Goal: Information Seeking & Learning: Learn about a topic

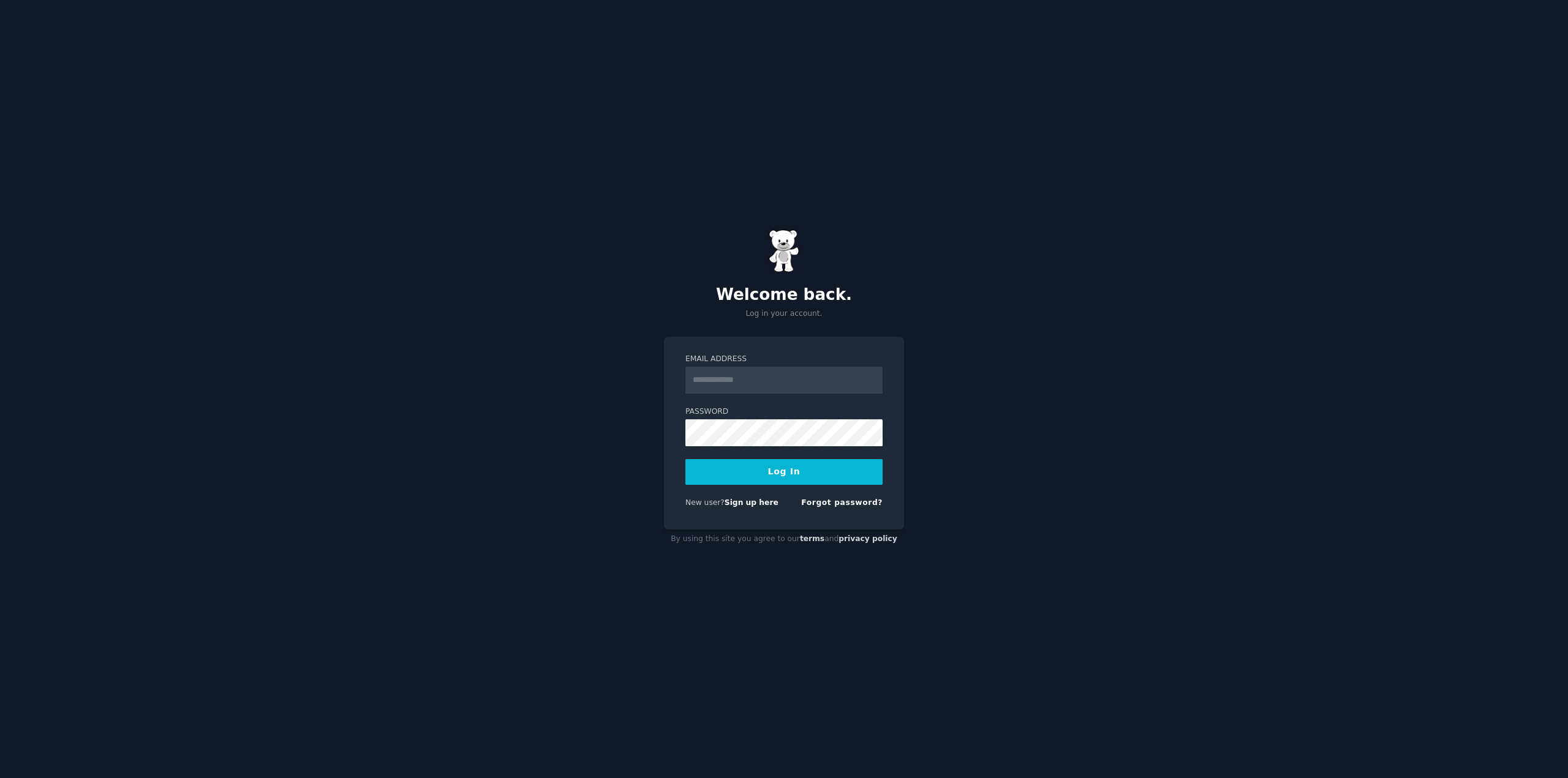
click at [747, 370] on input "Email Address" at bounding box center [784, 380] width 197 height 27
click at [836, 343] on div "Email Address Password Log In New user? Sign up here Forgot password?" at bounding box center [783, 433] width 240 height 193
click at [742, 504] on link "Sign up here" at bounding box center [751, 503] width 54 height 9
click at [780, 376] on input "Email Address" at bounding box center [784, 380] width 197 height 27
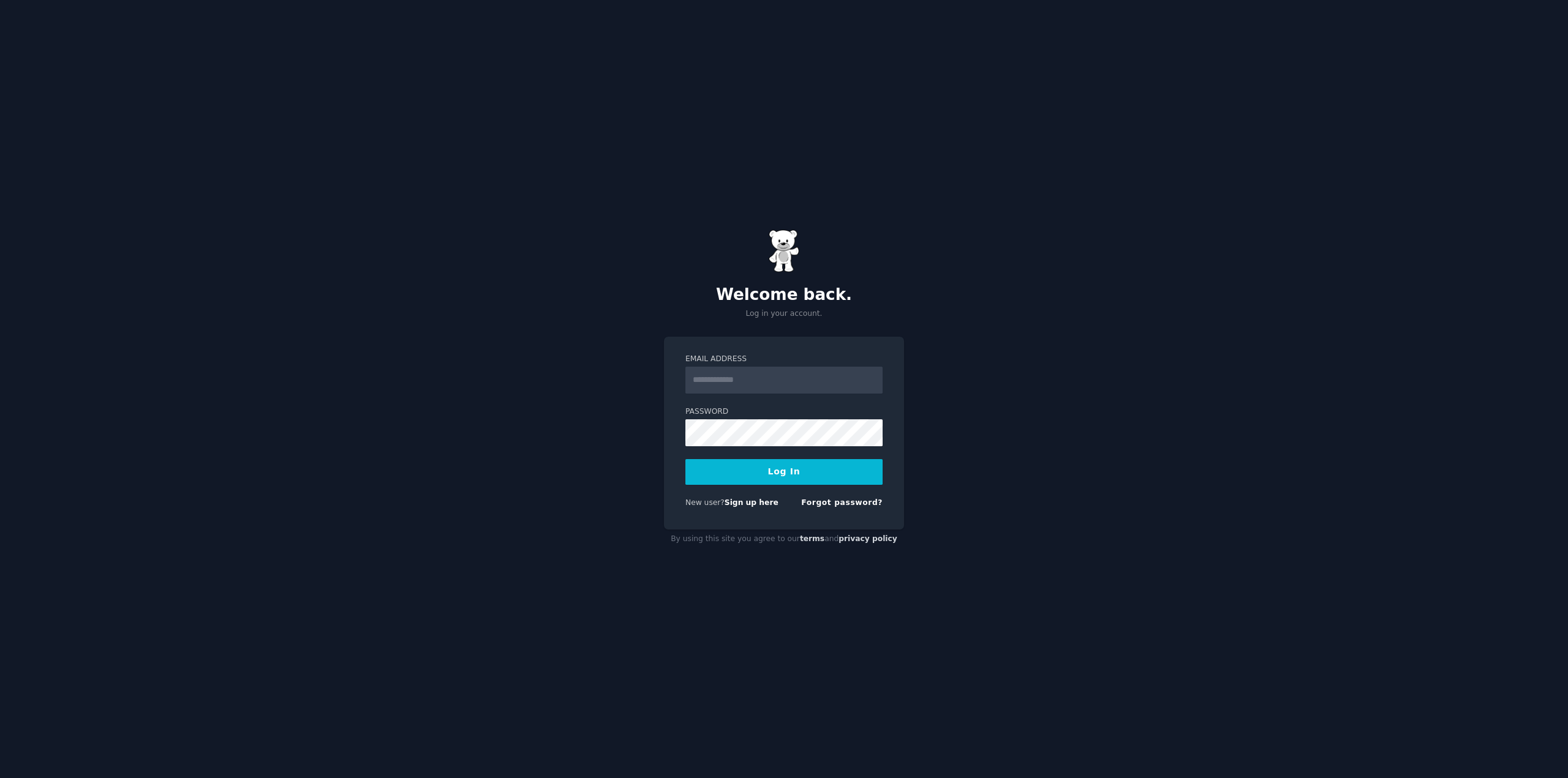
click at [780, 376] on input "Email Address" at bounding box center [784, 380] width 197 height 27
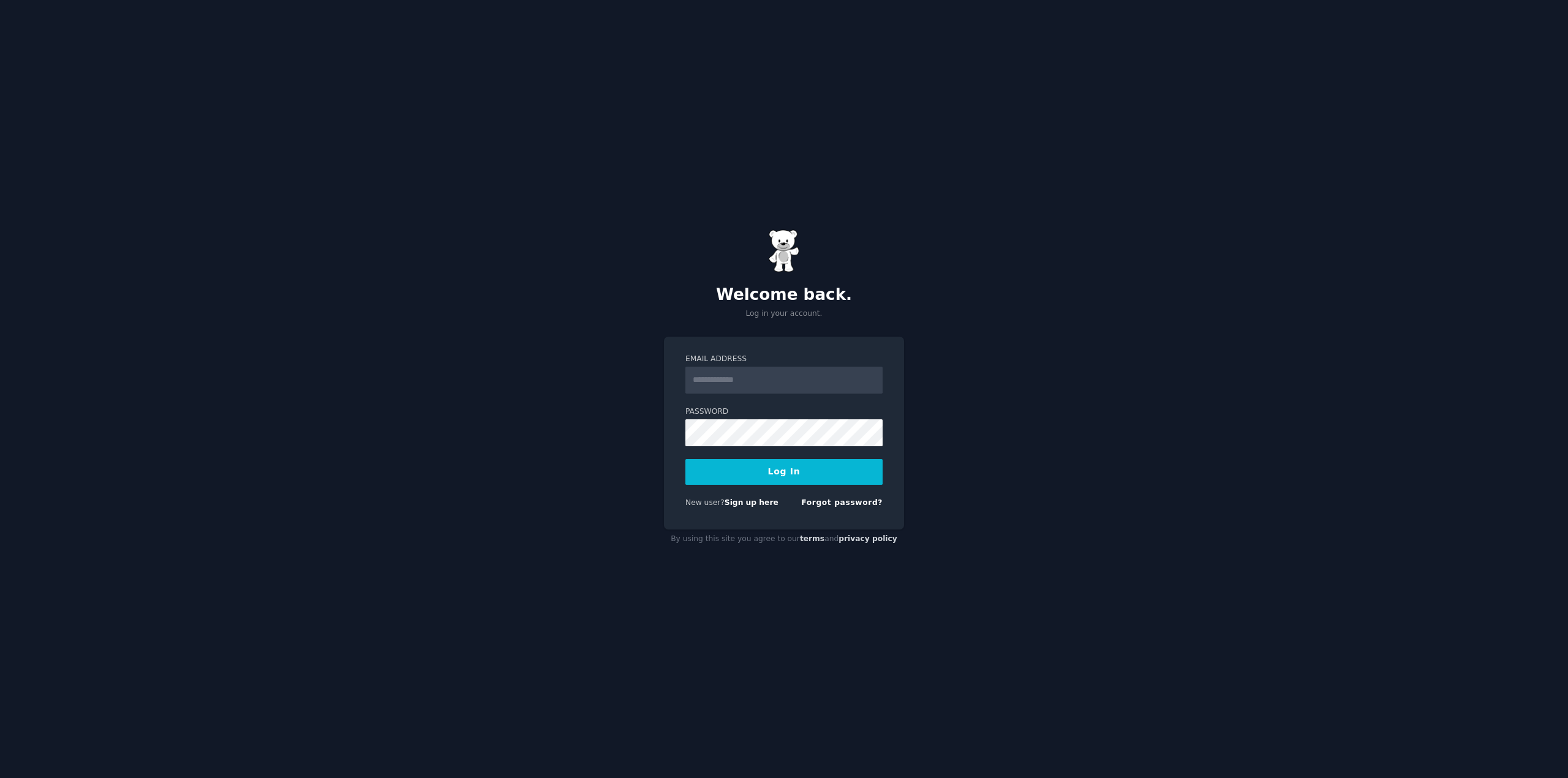
click at [780, 376] on input "Email Address" at bounding box center [784, 380] width 197 height 27
click at [1012, 335] on div "Welcome back. Log in your account. Email Address Password Log In New user? Sign…" at bounding box center [784, 389] width 1568 height 778
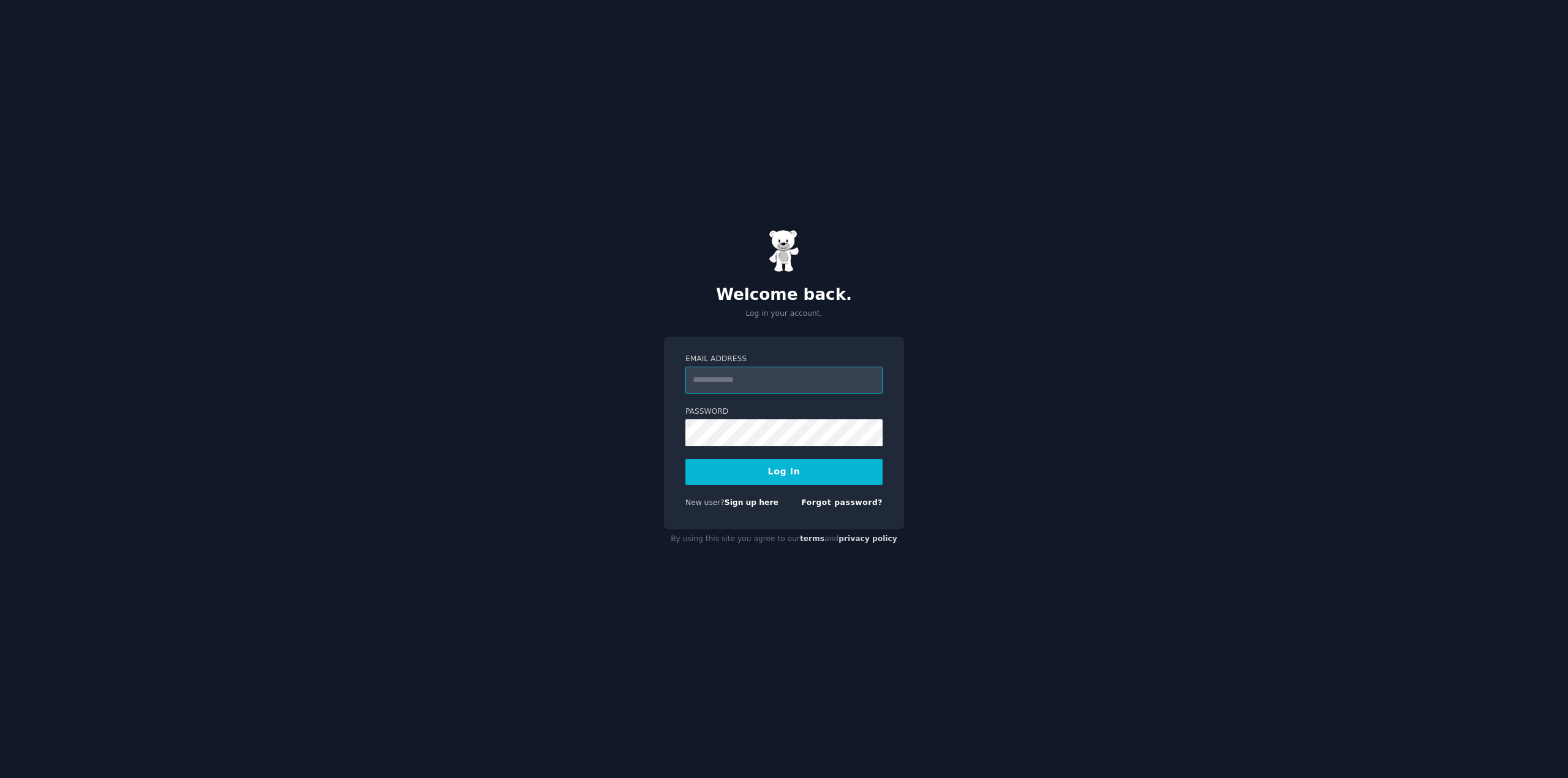
click at [749, 380] on input "Email Address" at bounding box center [784, 380] width 197 height 27
paste input "**********"
type input "**********"
click at [1006, 412] on div "**********" at bounding box center [784, 389] width 1568 height 778
click at [817, 469] on button "Log In" at bounding box center [784, 473] width 197 height 26
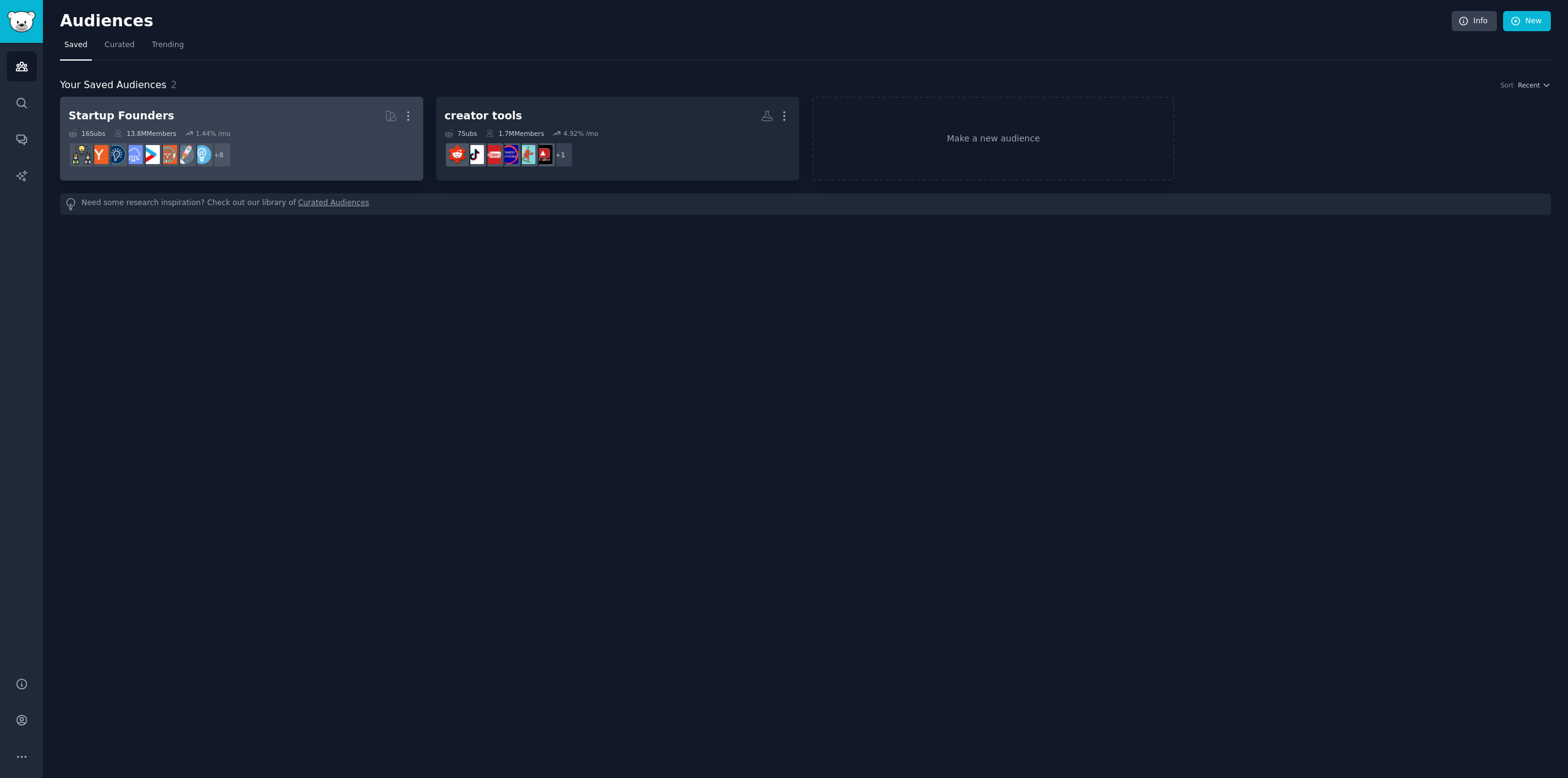
click at [282, 132] on div "16 Sub s 13.8M Members 1.44 % /mo" at bounding box center [241, 134] width 346 height 9
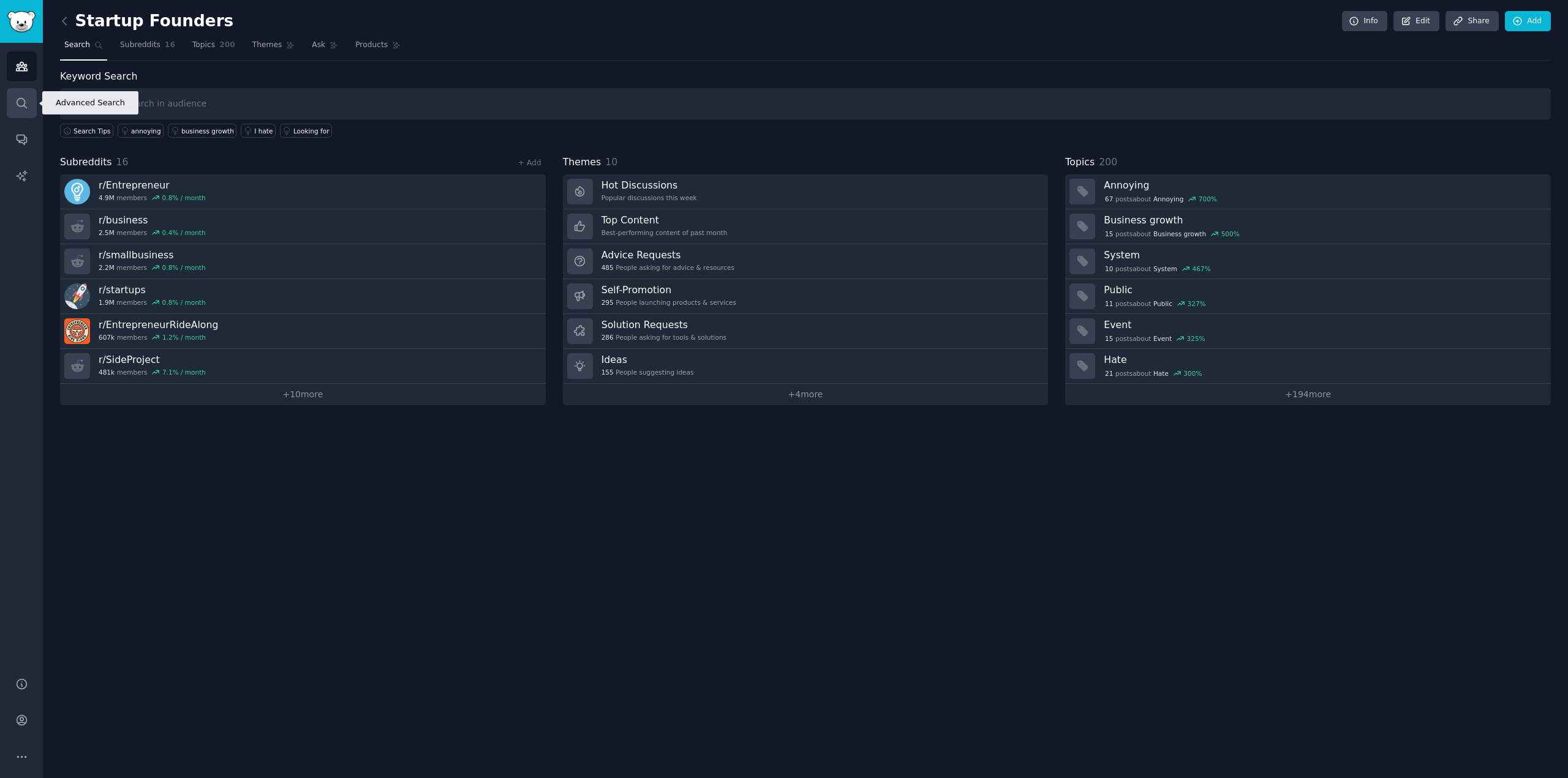
click at [23, 102] on icon "Sidebar" at bounding box center [22, 103] width 13 height 13
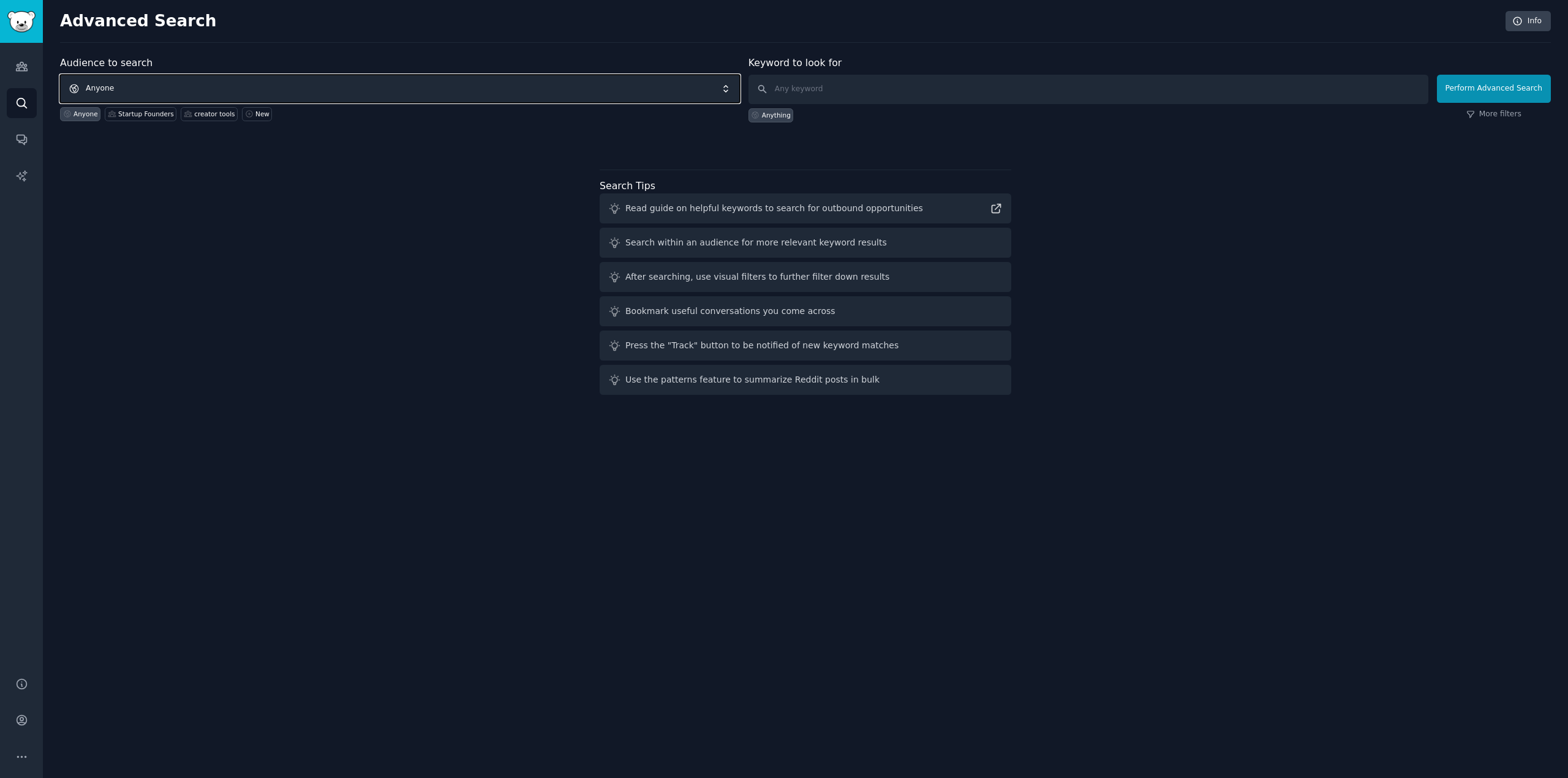
click at [228, 87] on span "Anyone" at bounding box center [400, 89] width 680 height 29
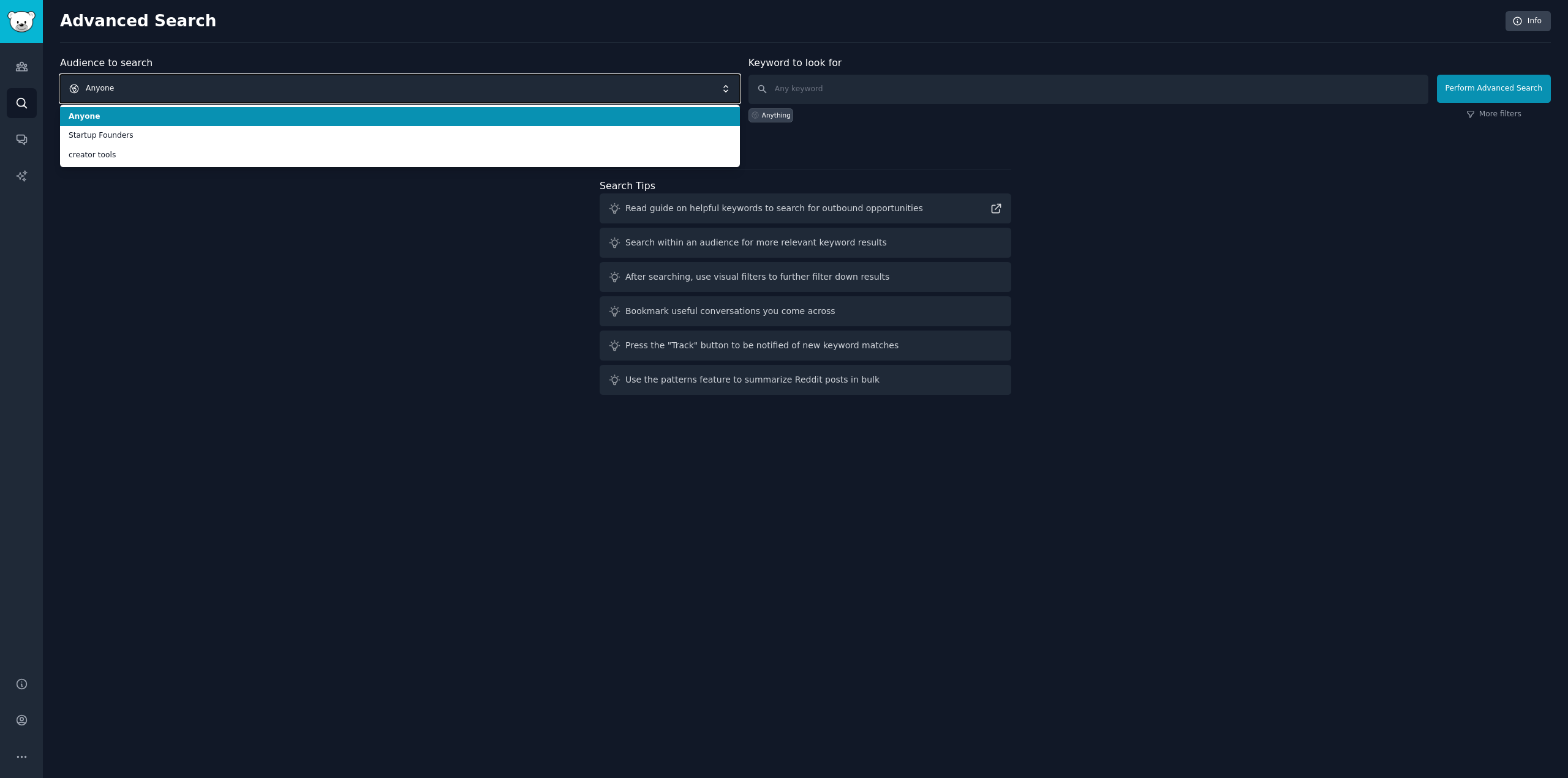
click at [228, 87] on span "Anyone" at bounding box center [400, 89] width 680 height 29
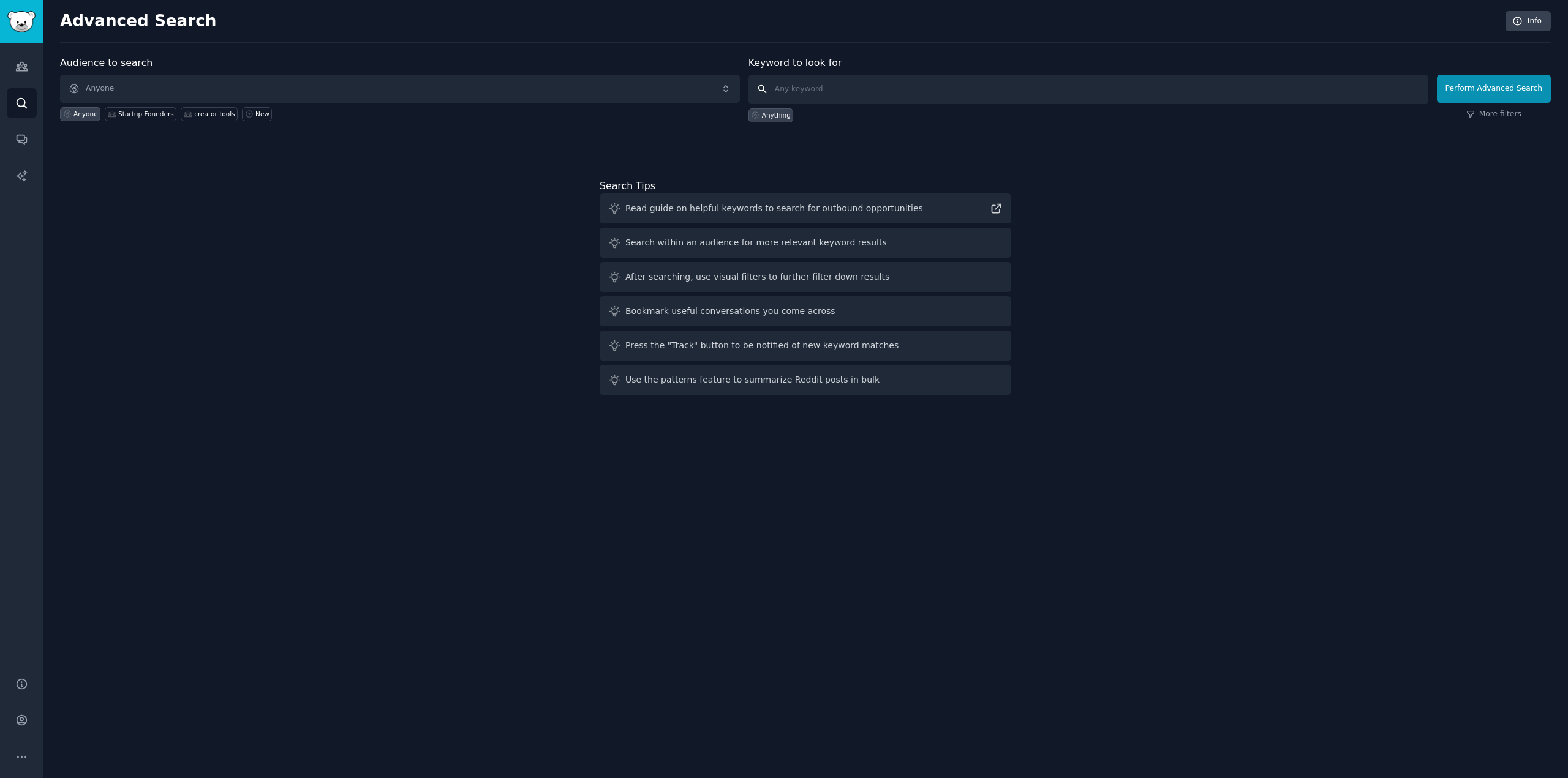
click at [859, 78] on input "text" at bounding box center [1088, 90] width 680 height 29
click at [997, 209] on icon at bounding box center [996, 209] width 13 height 13
click at [836, 90] on input "calculator" at bounding box center [1088, 90] width 680 height 29
click at [781, 92] on input "calculator" at bounding box center [1088, 90] width 680 height 29
type input "help calculator"
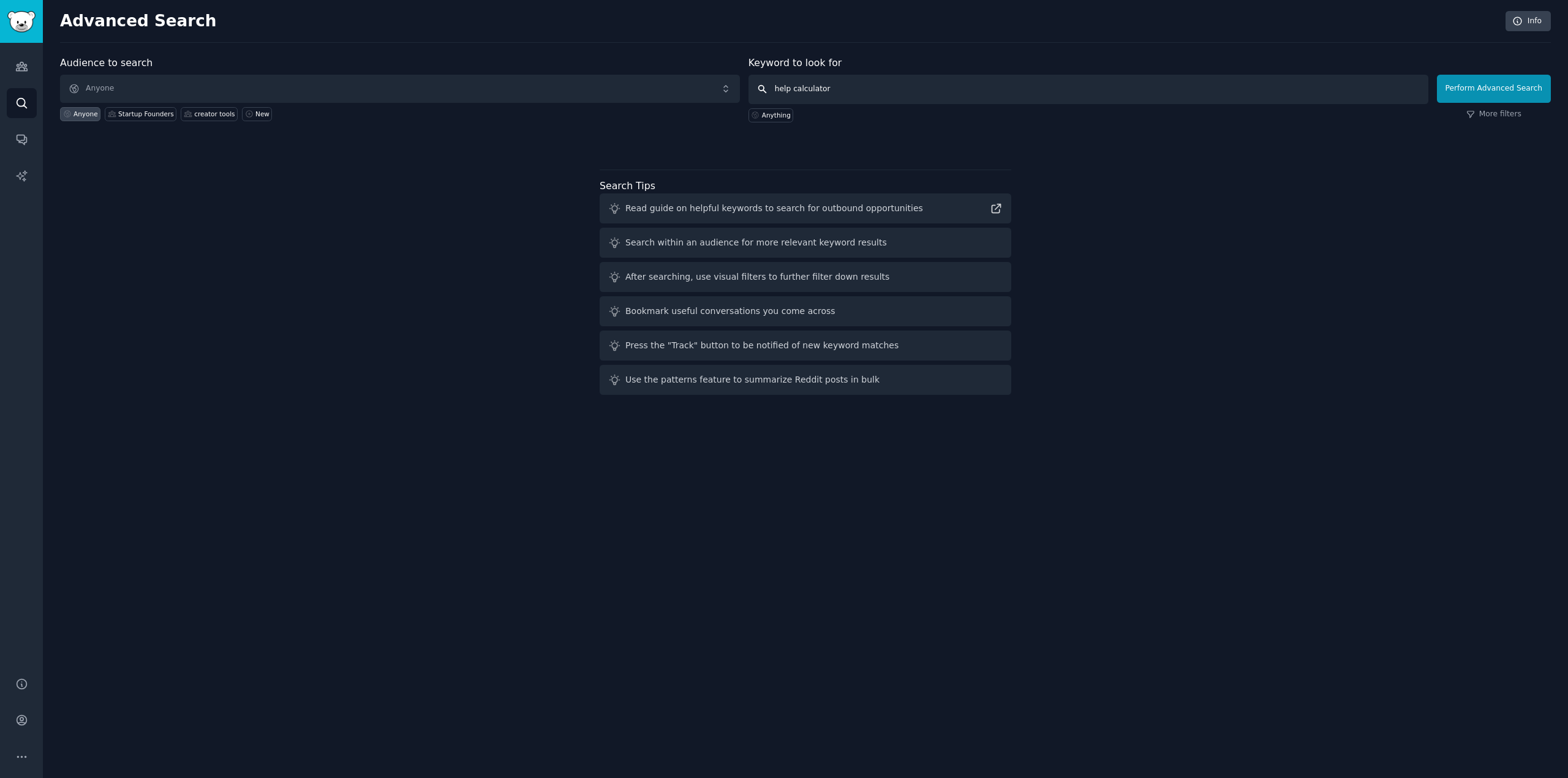
click button "Perform Advanced Search" at bounding box center [1494, 89] width 114 height 29
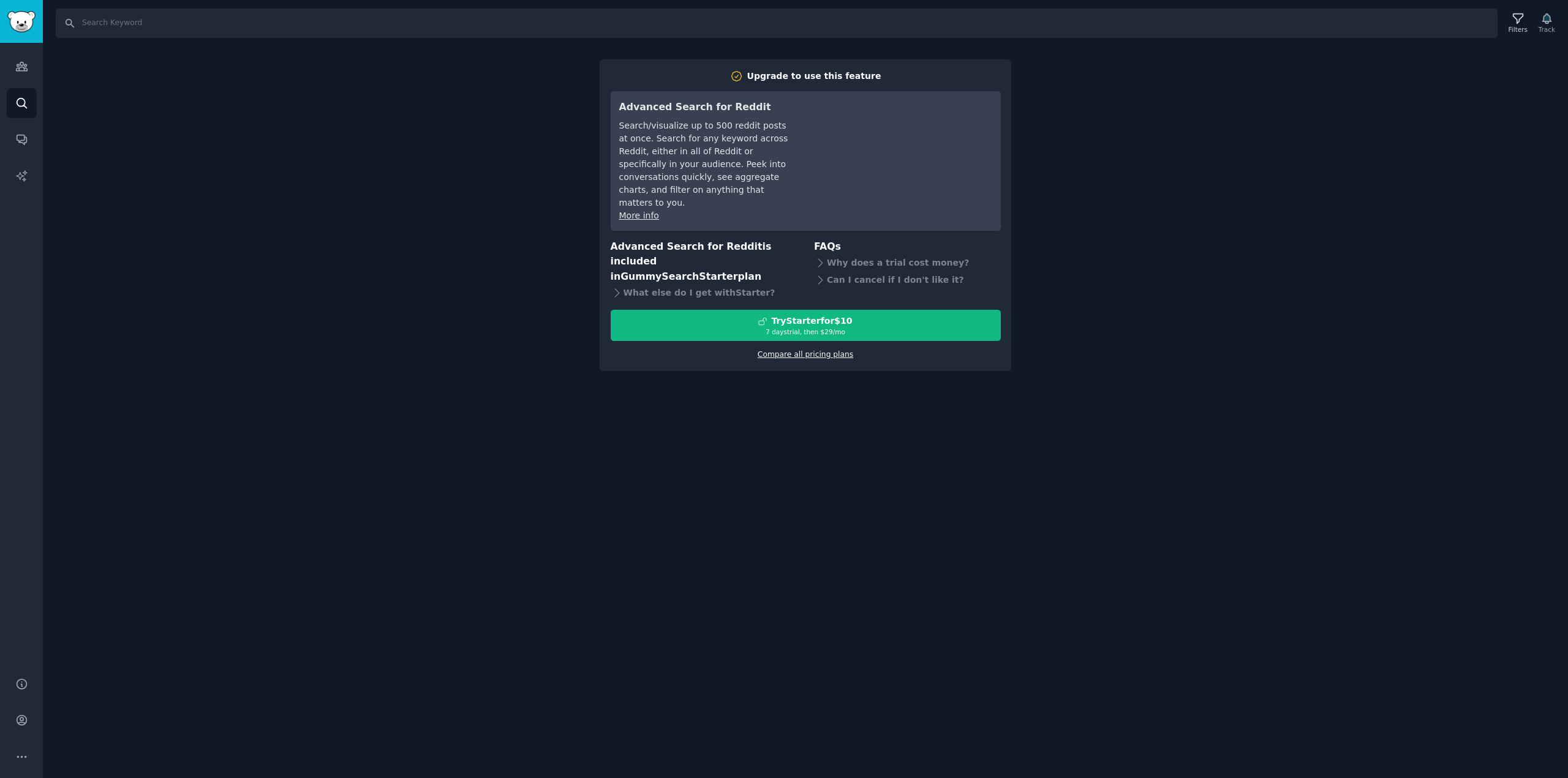
click at [820, 350] on link "Compare all pricing plans" at bounding box center [804, 354] width 95 height 9
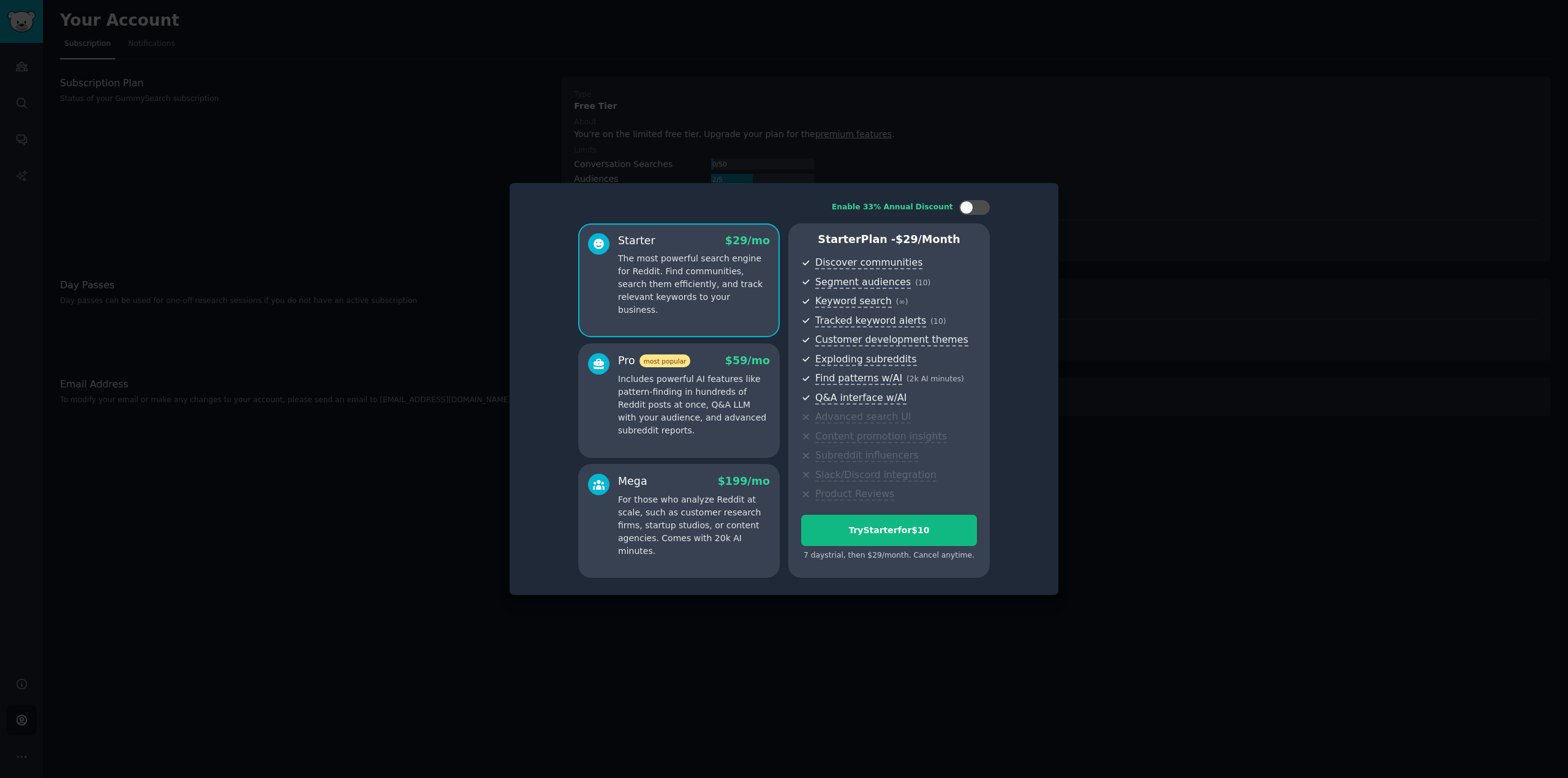
click at [438, 191] on div at bounding box center [784, 389] width 1568 height 778
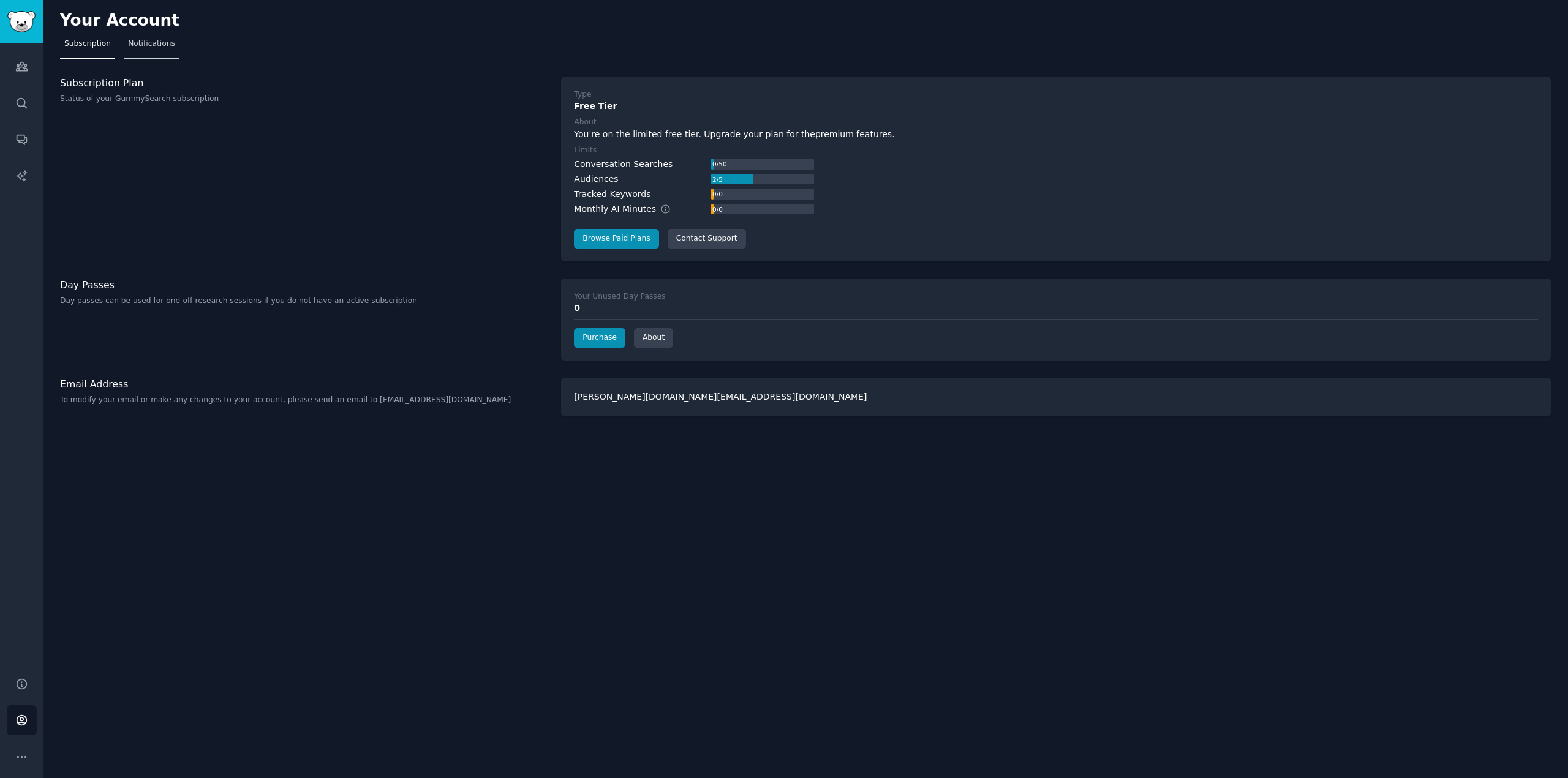
click at [153, 38] on span "Notifications" at bounding box center [152, 44] width 47 height 11
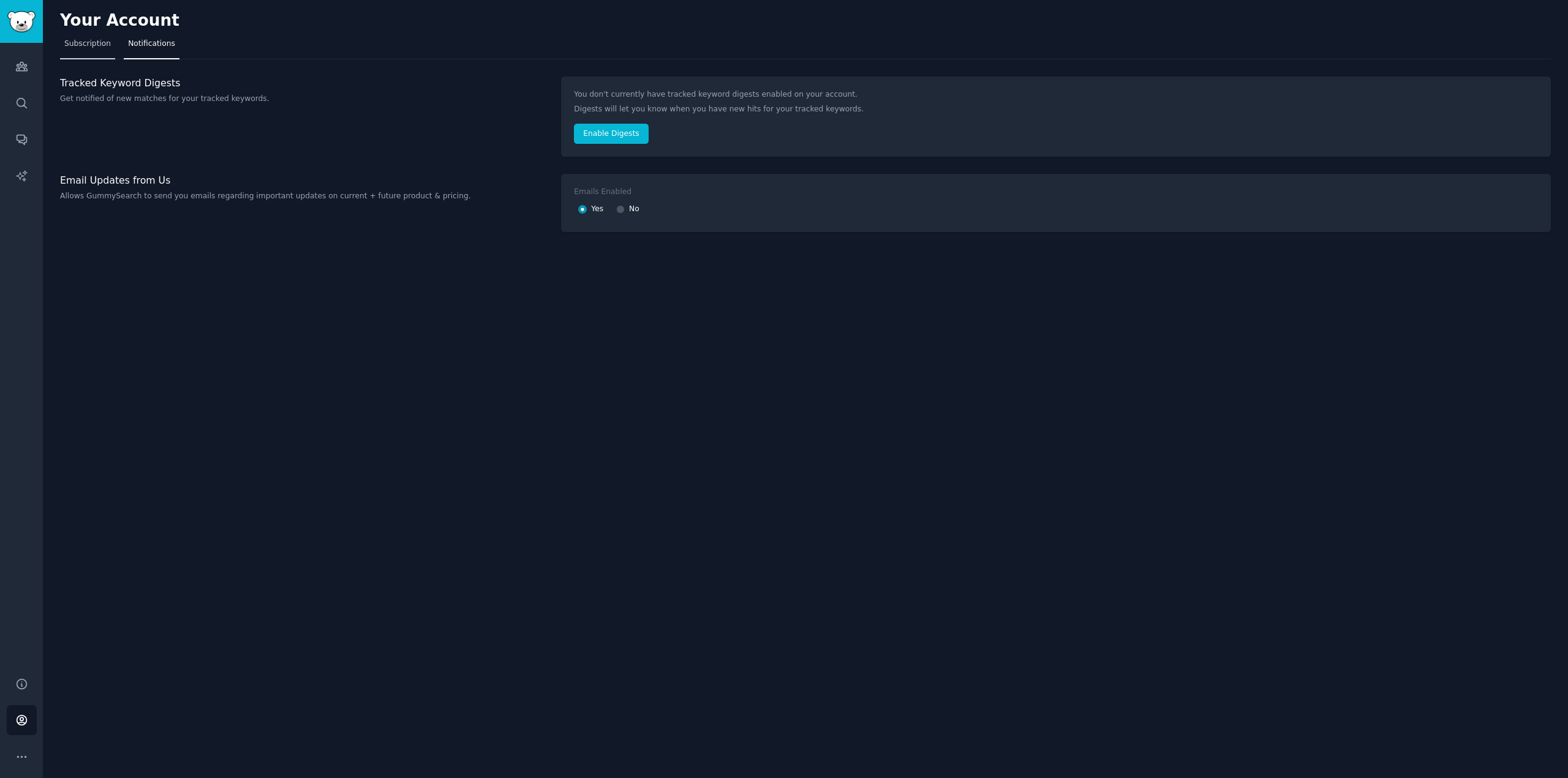
click at [87, 51] on link "Subscription" at bounding box center [88, 46] width 55 height 25
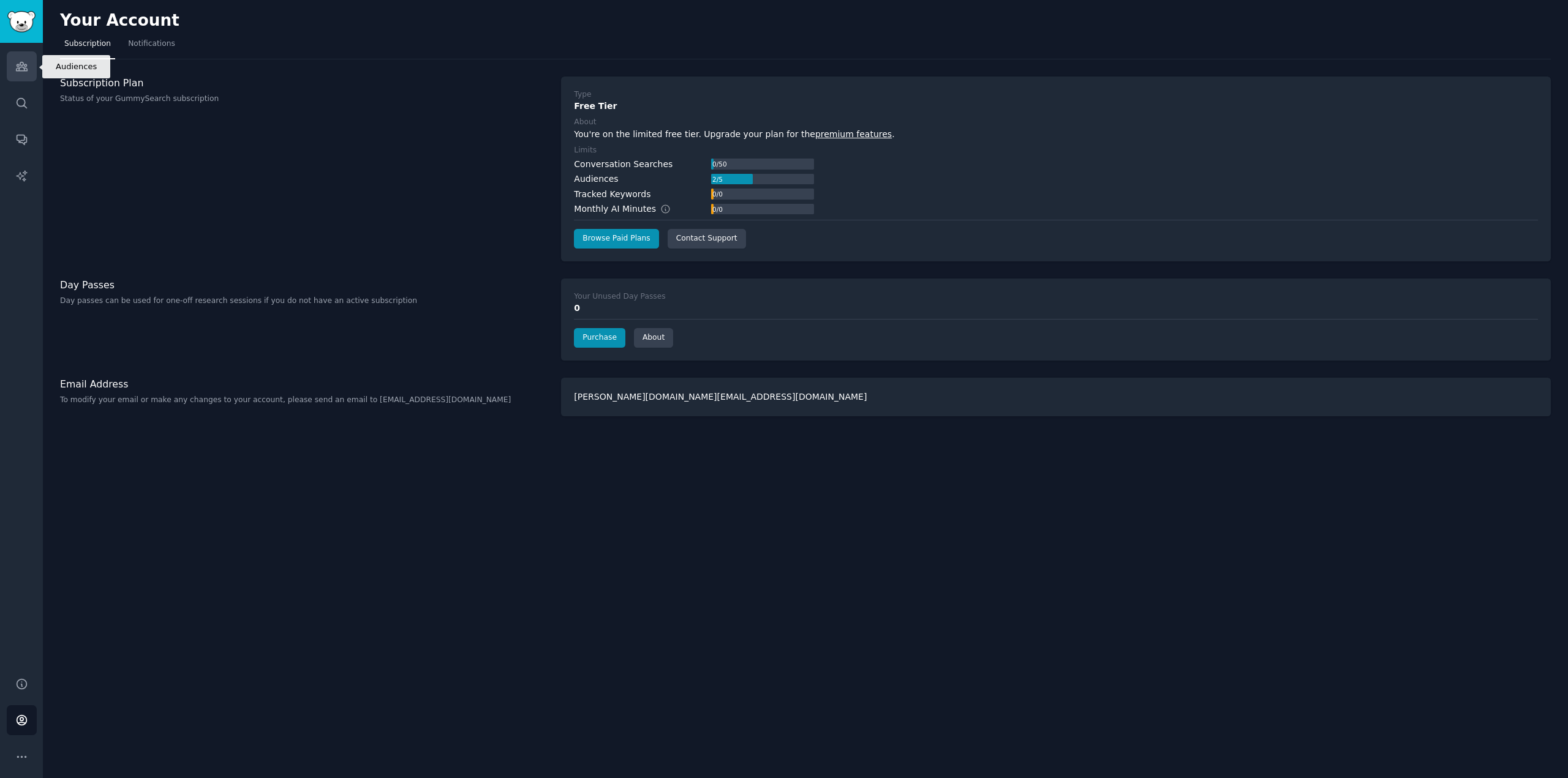
click at [16, 62] on icon "Sidebar" at bounding box center [22, 67] width 13 height 13
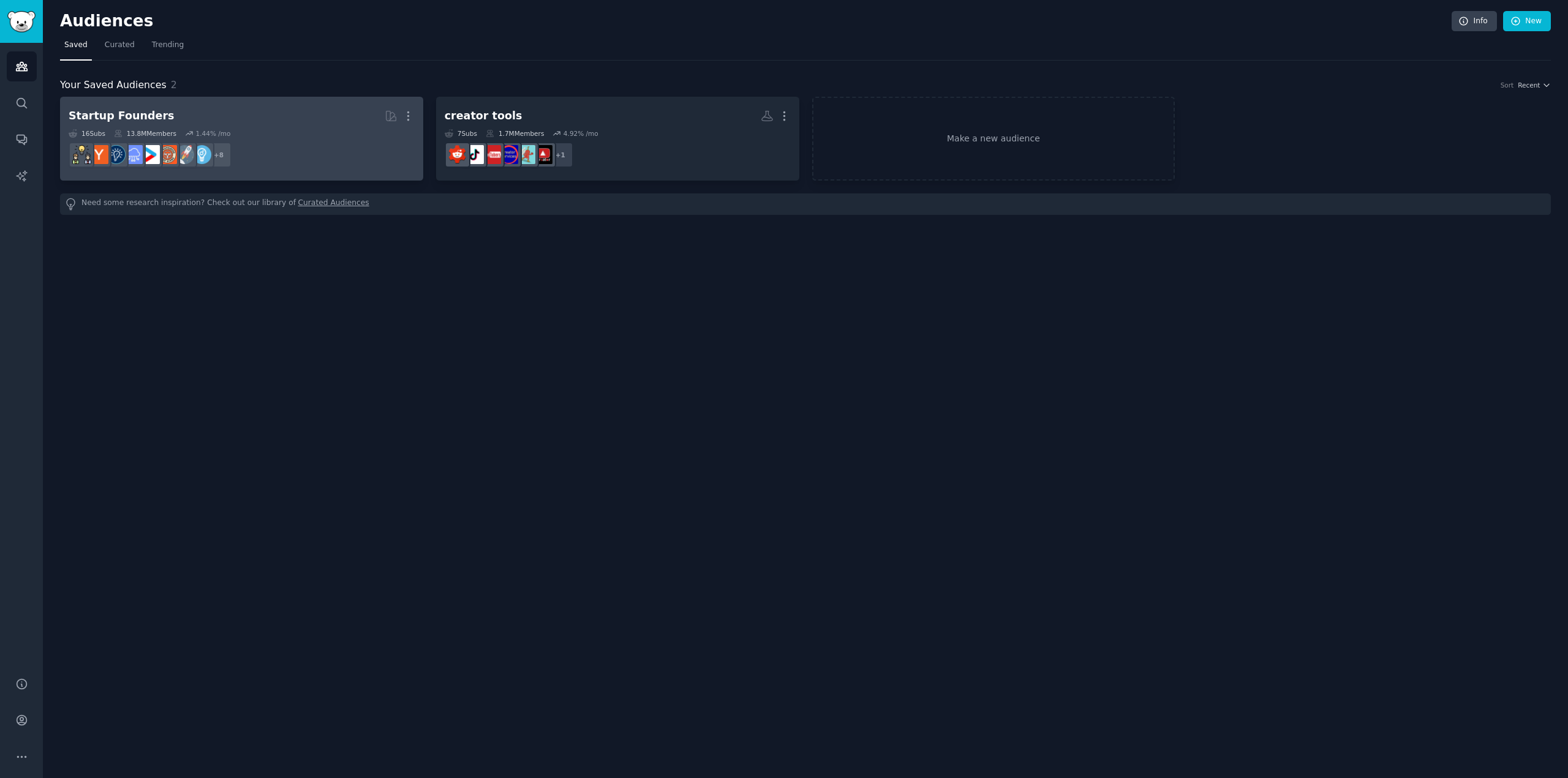
click at [338, 151] on dd "r/business, r/smallbusiness, r/SideProject, r/advancedentrepreneur, r/Entrepren…" at bounding box center [241, 155] width 346 height 34
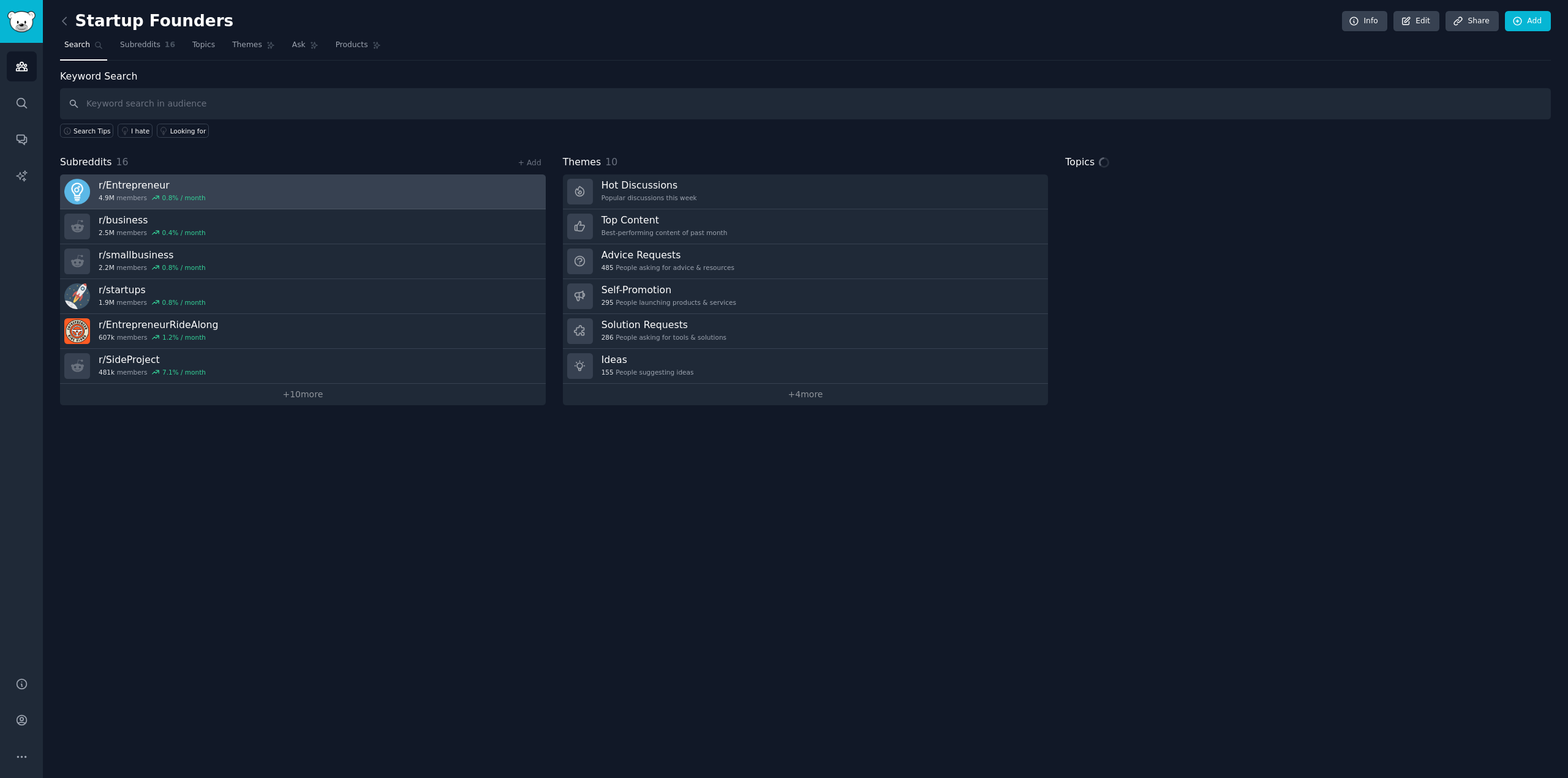
click at [271, 194] on link "r/ Entrepreneur 4.9M members 0.8 % / month" at bounding box center [303, 191] width 486 height 35
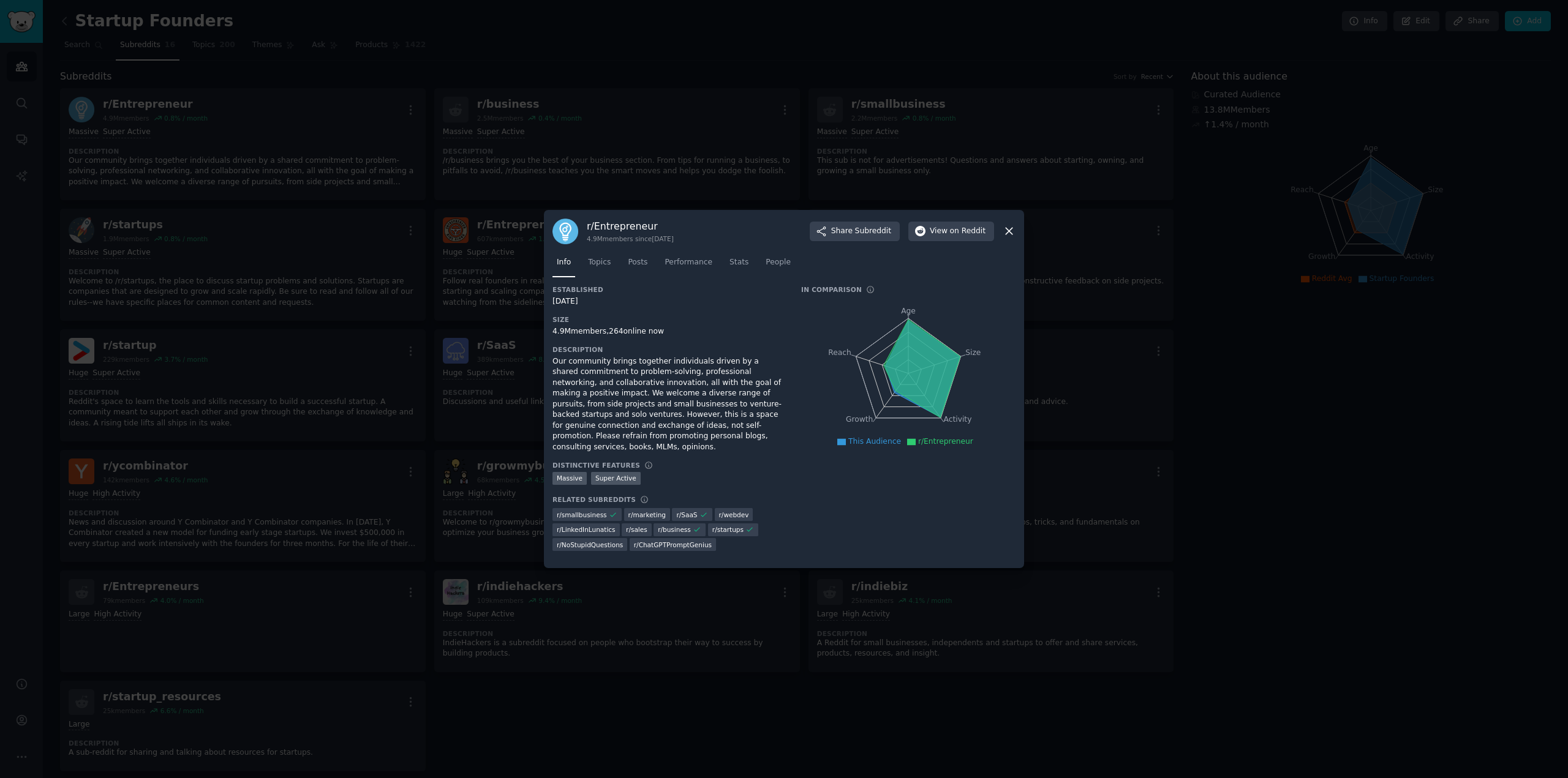
click at [1006, 236] on icon at bounding box center [1009, 231] width 13 height 13
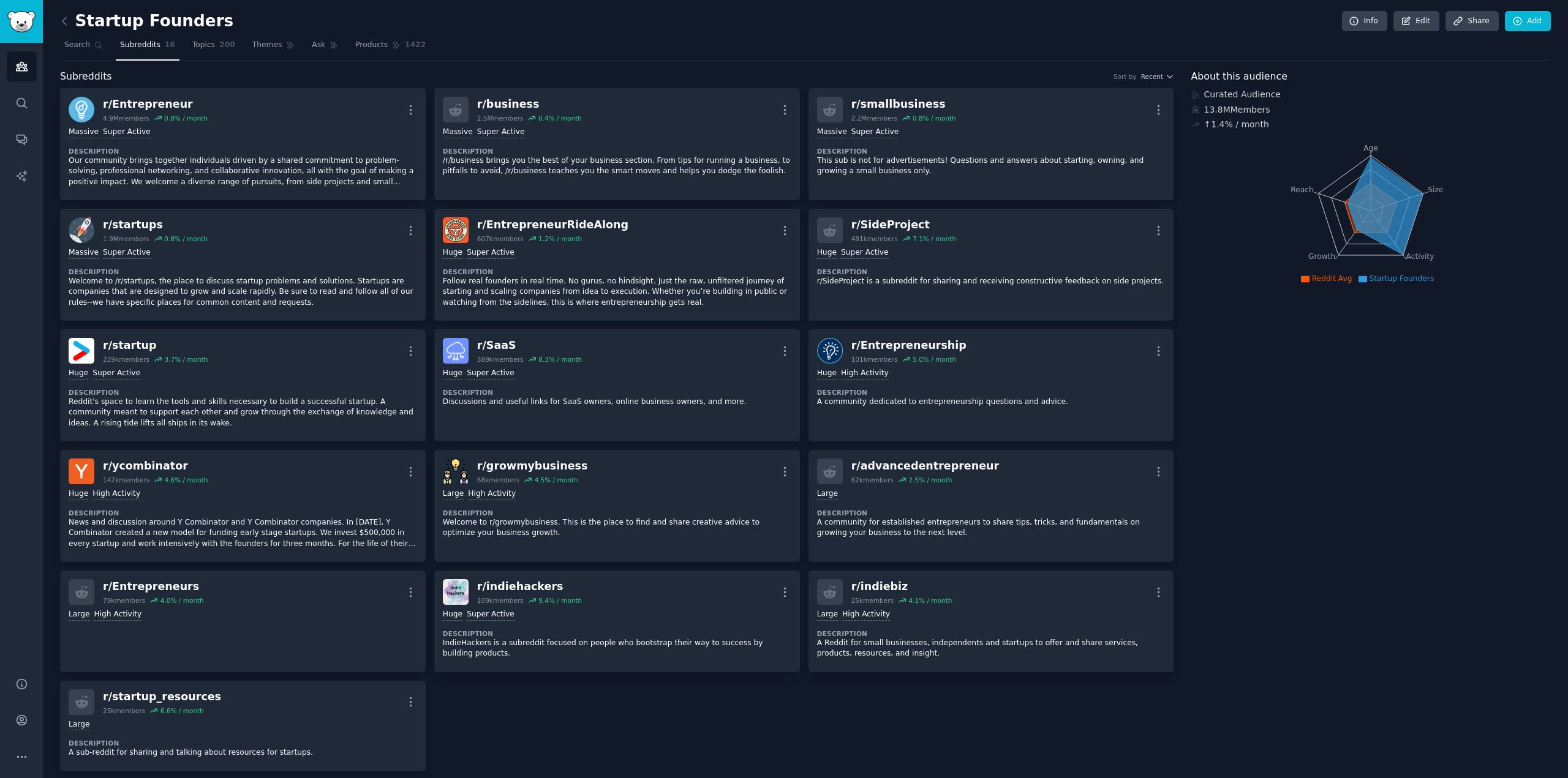
click at [1006, 236] on div "r/ SideProject 481k members 7.1 % / month More" at bounding box center [991, 231] width 349 height 26
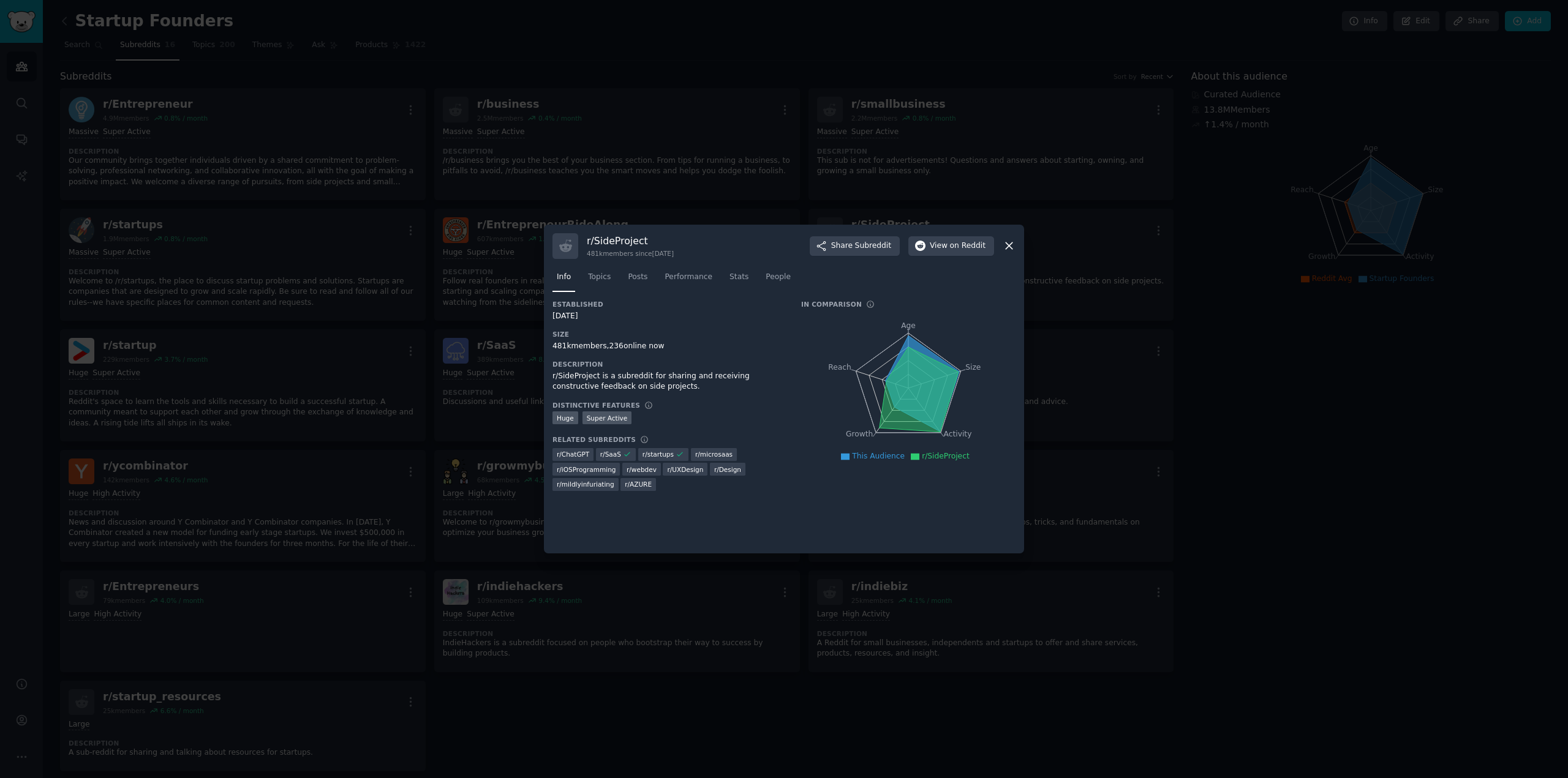
click at [1006, 250] on icon at bounding box center [1009, 246] width 13 height 13
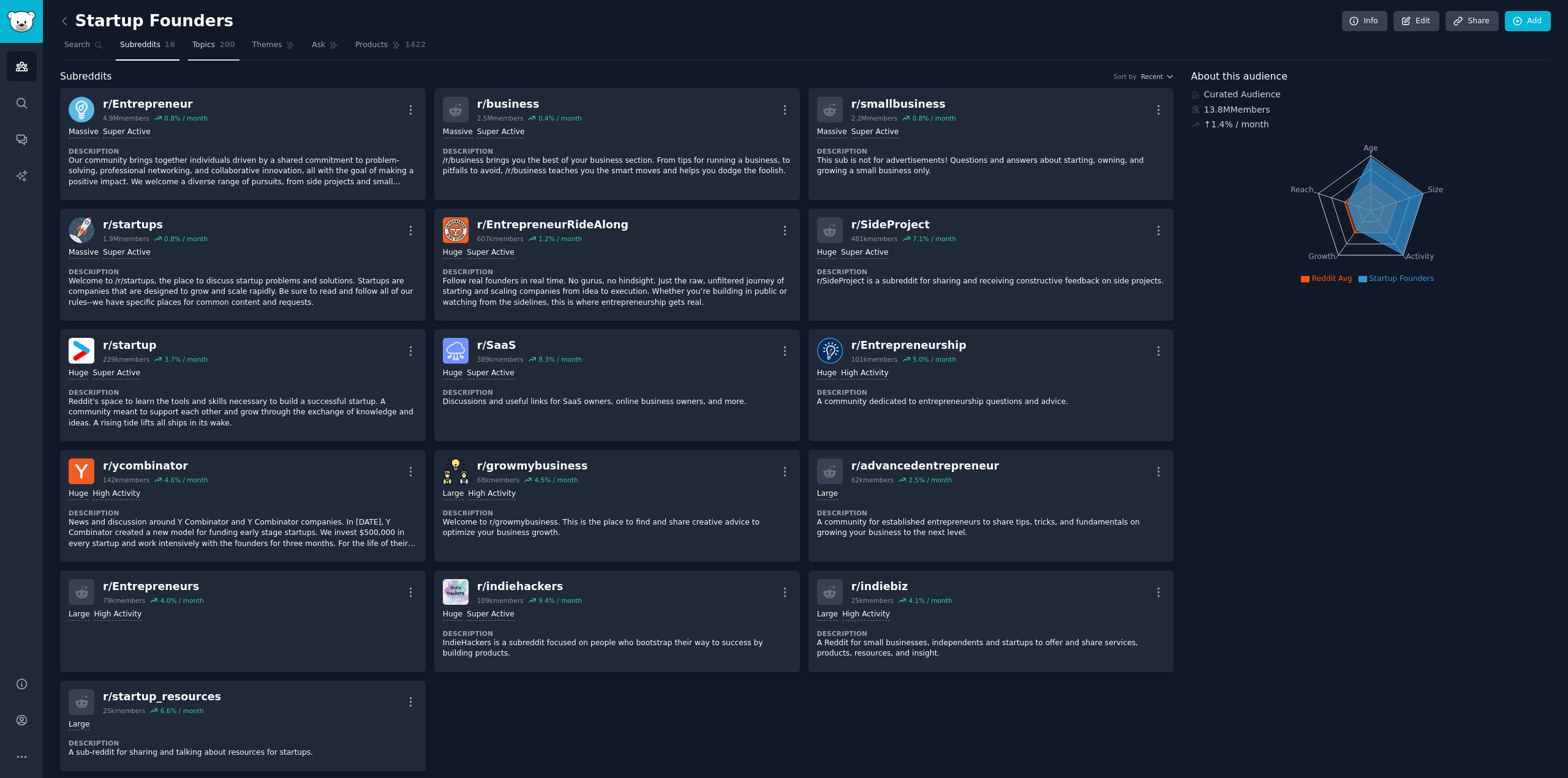
click at [202, 41] on span "Topics" at bounding box center [204, 46] width 23 height 11
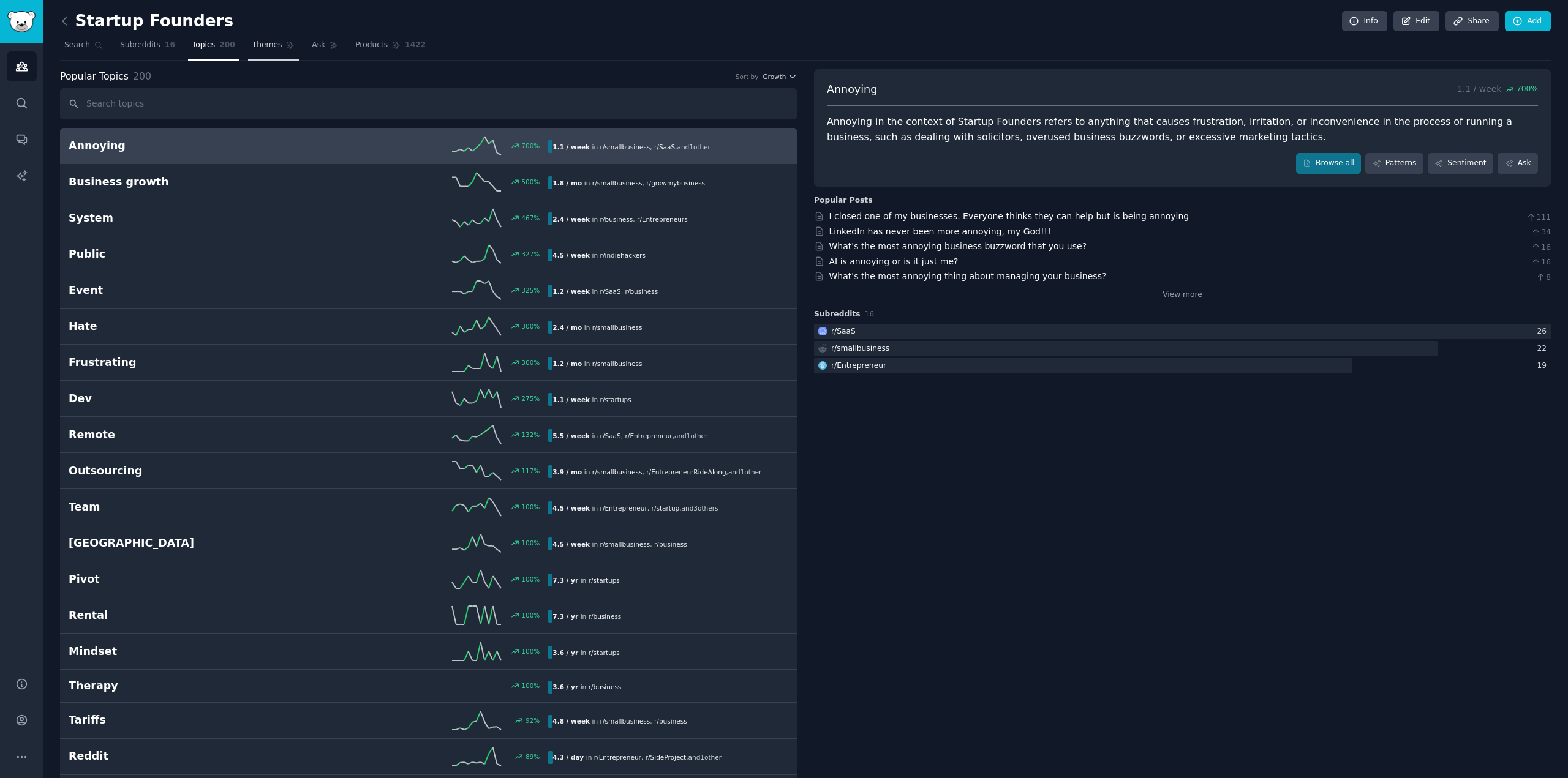
click at [258, 48] on span "Themes" at bounding box center [267, 46] width 30 height 11
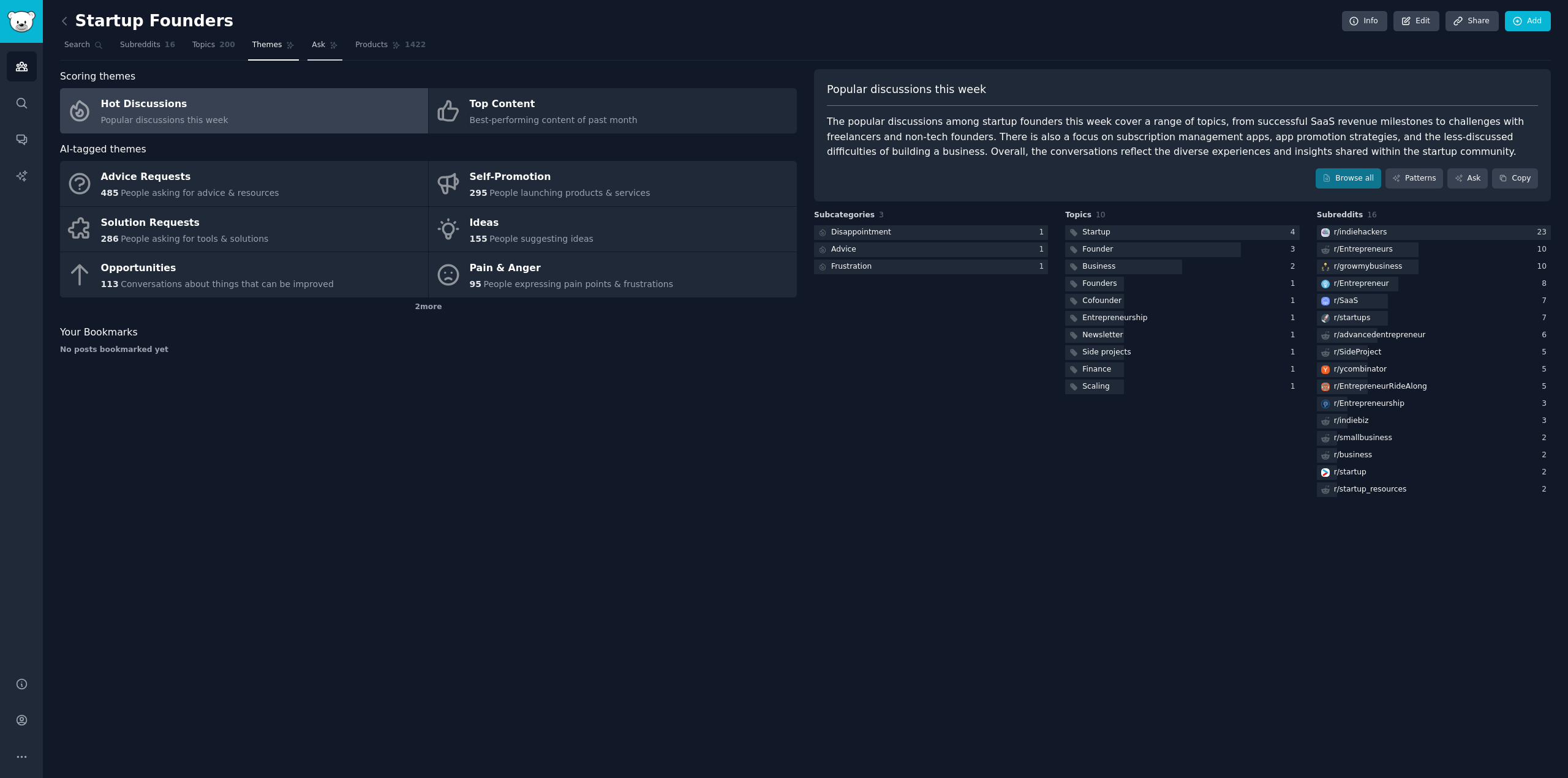
click at [311, 44] on span "Ask" at bounding box center [318, 46] width 14 height 11
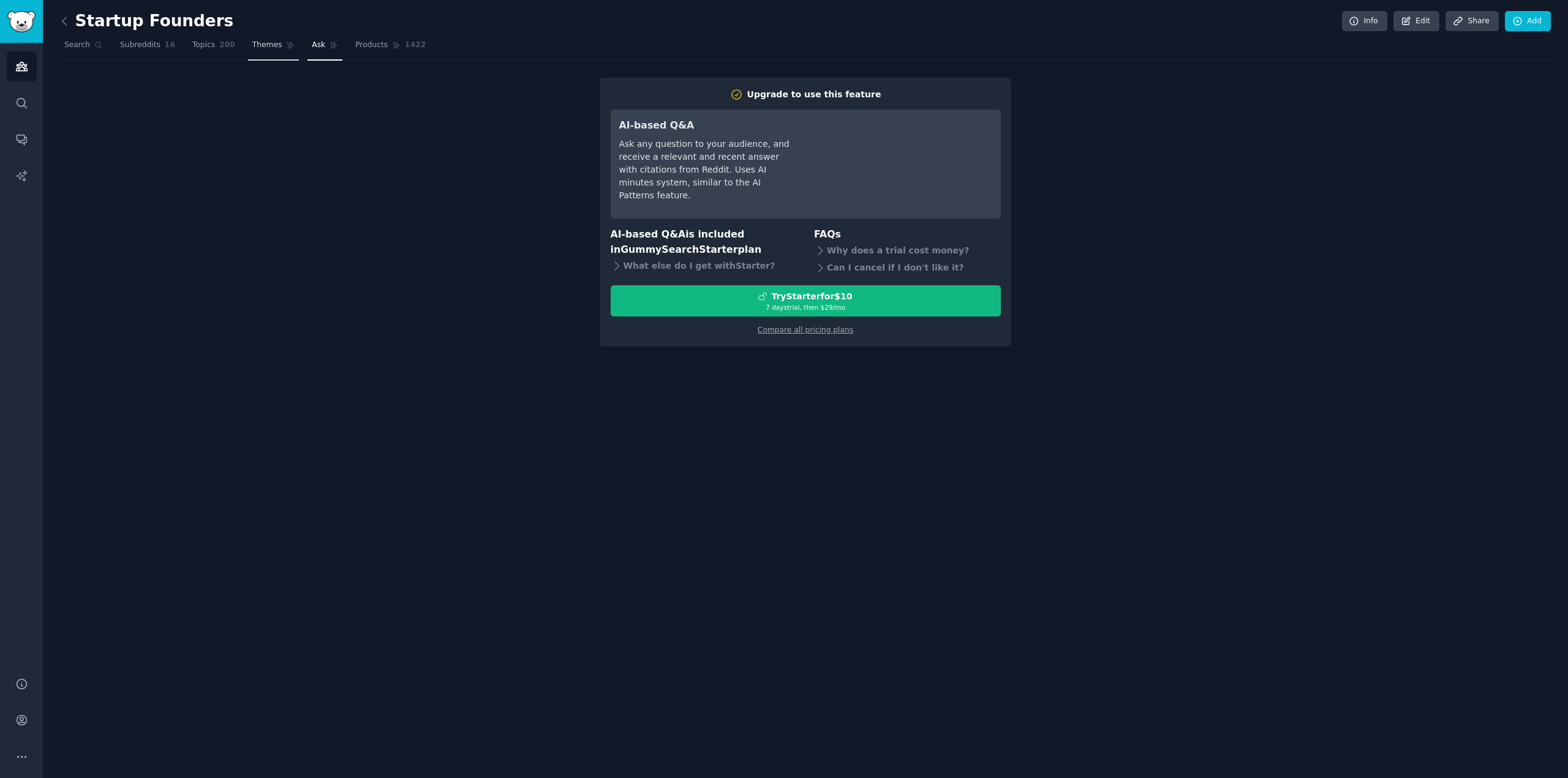
click at [260, 46] on span "Themes" at bounding box center [267, 46] width 30 height 11
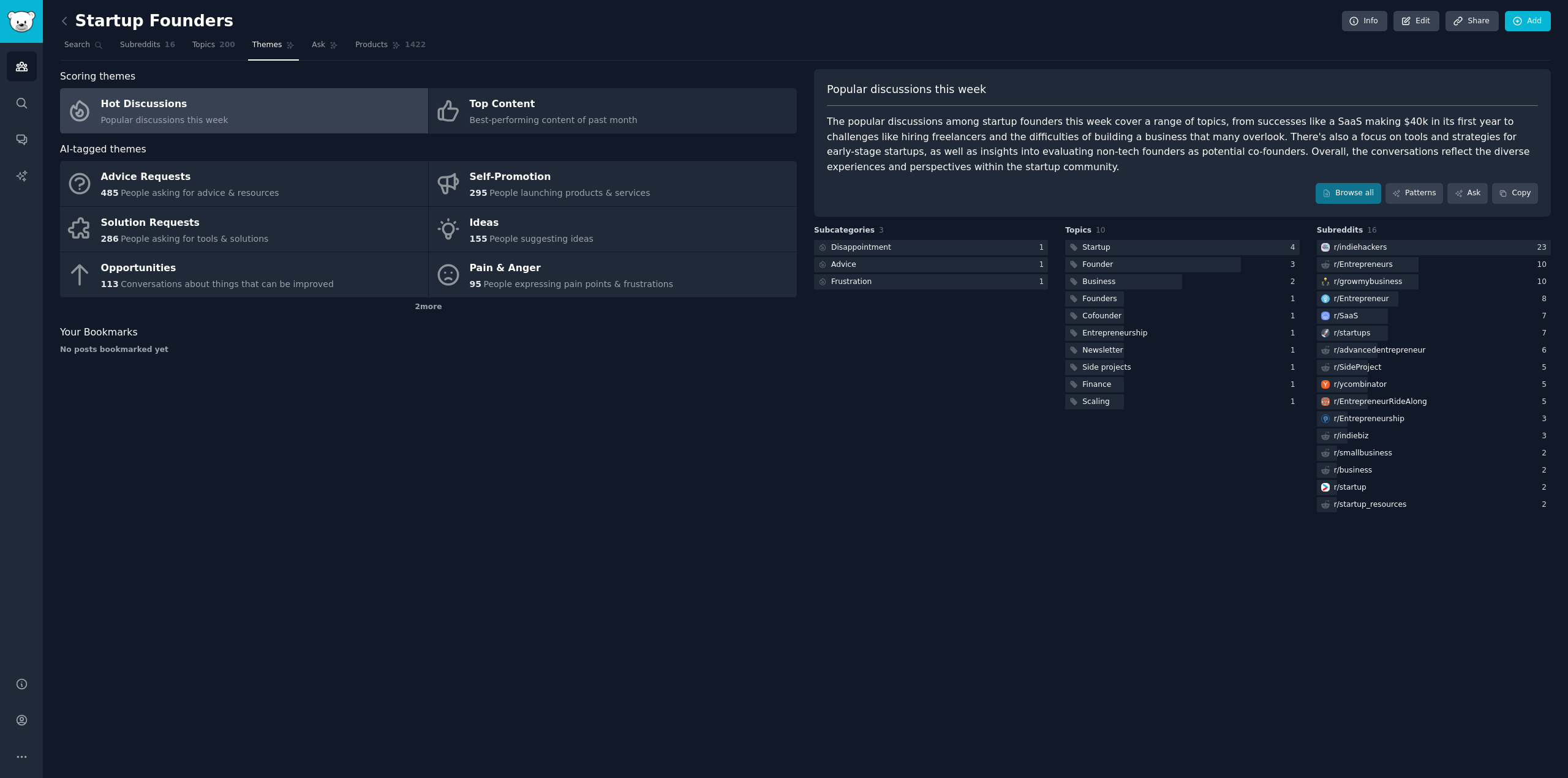
click at [932, 411] on div "Subcategories 3 Disappointment 1 Advice 1 Frustration 1" at bounding box center [931, 370] width 234 height 289
